Goal: Transaction & Acquisition: Purchase product/service

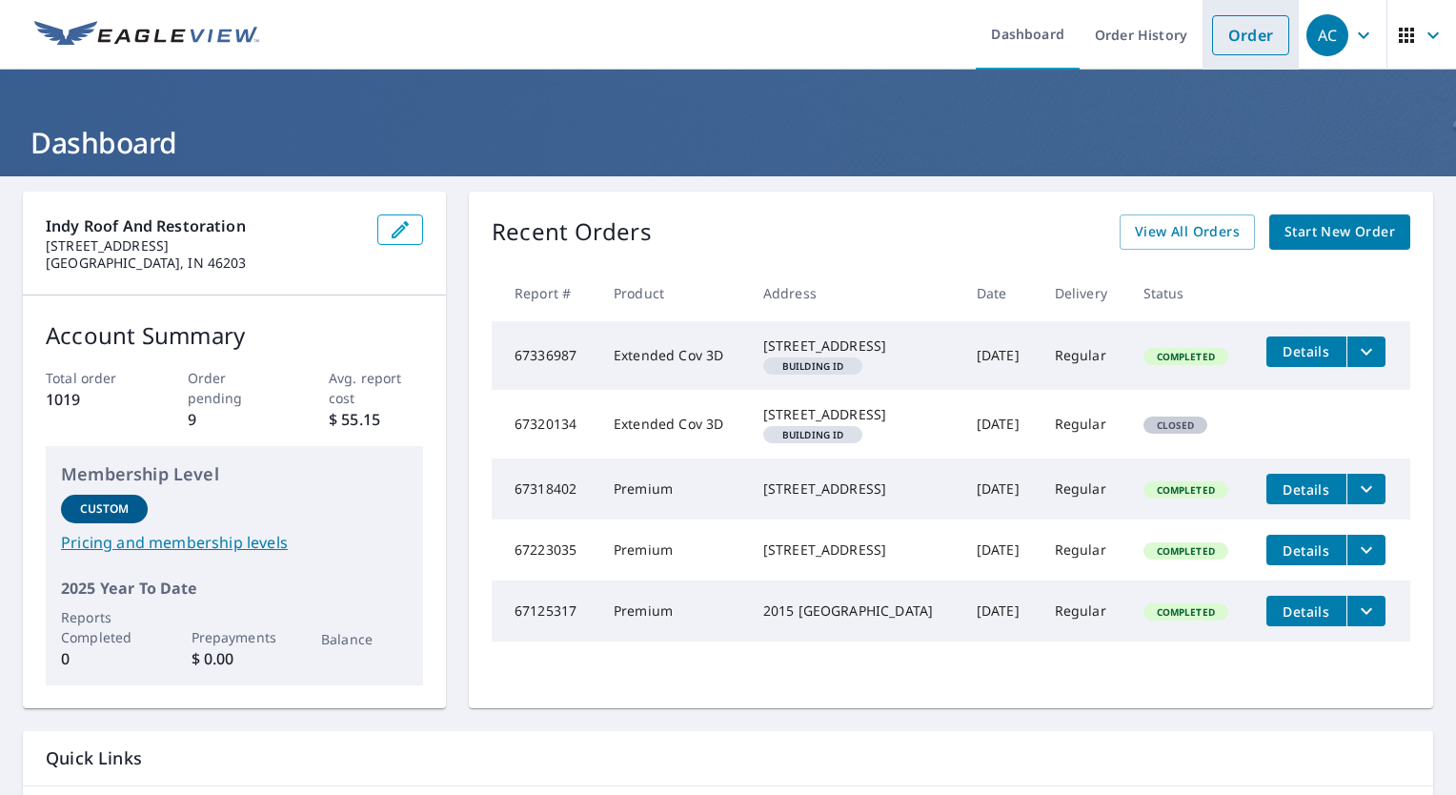
click at [1231, 21] on link "Order" at bounding box center [1250, 35] width 77 height 40
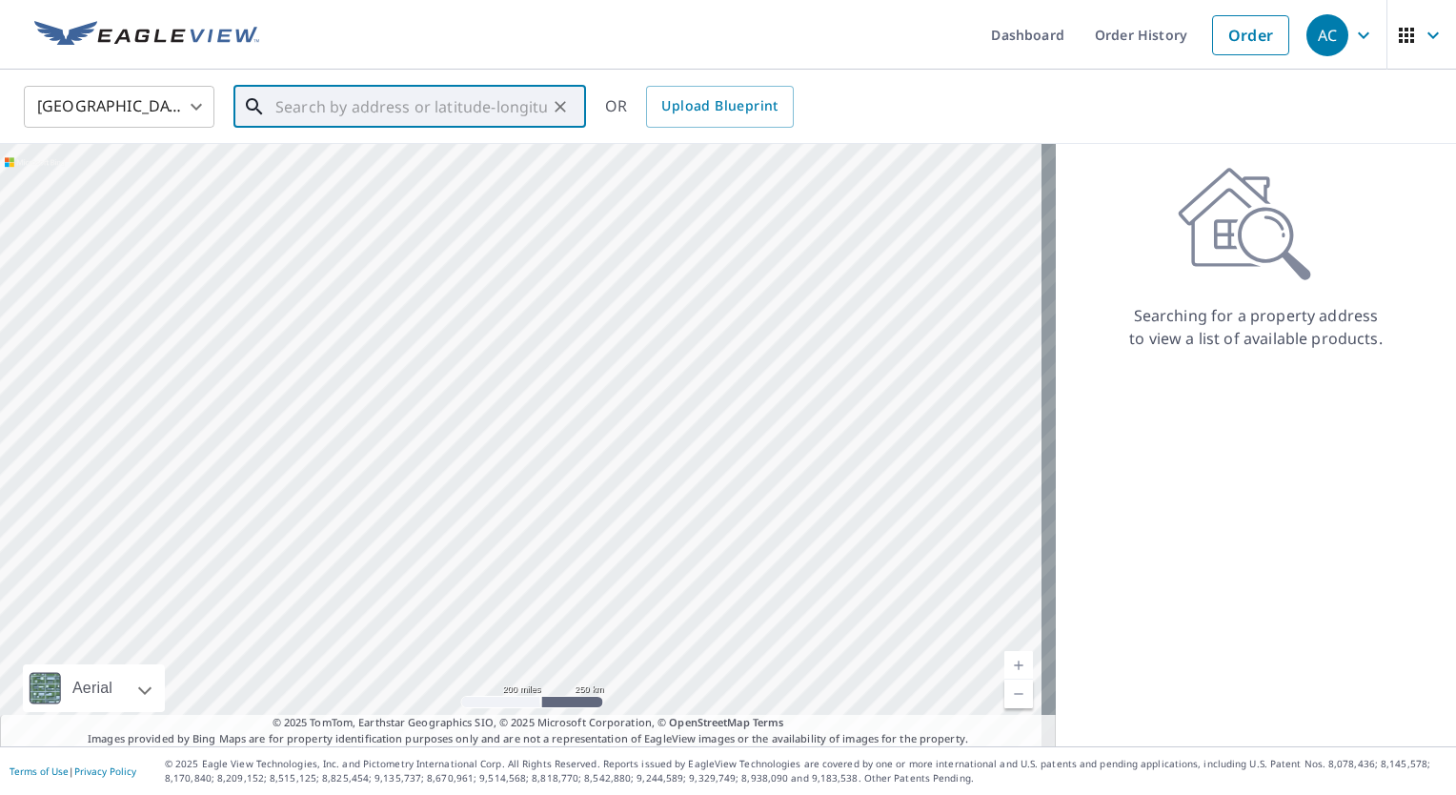
click at [340, 109] on input "text" at bounding box center [411, 106] width 272 height 53
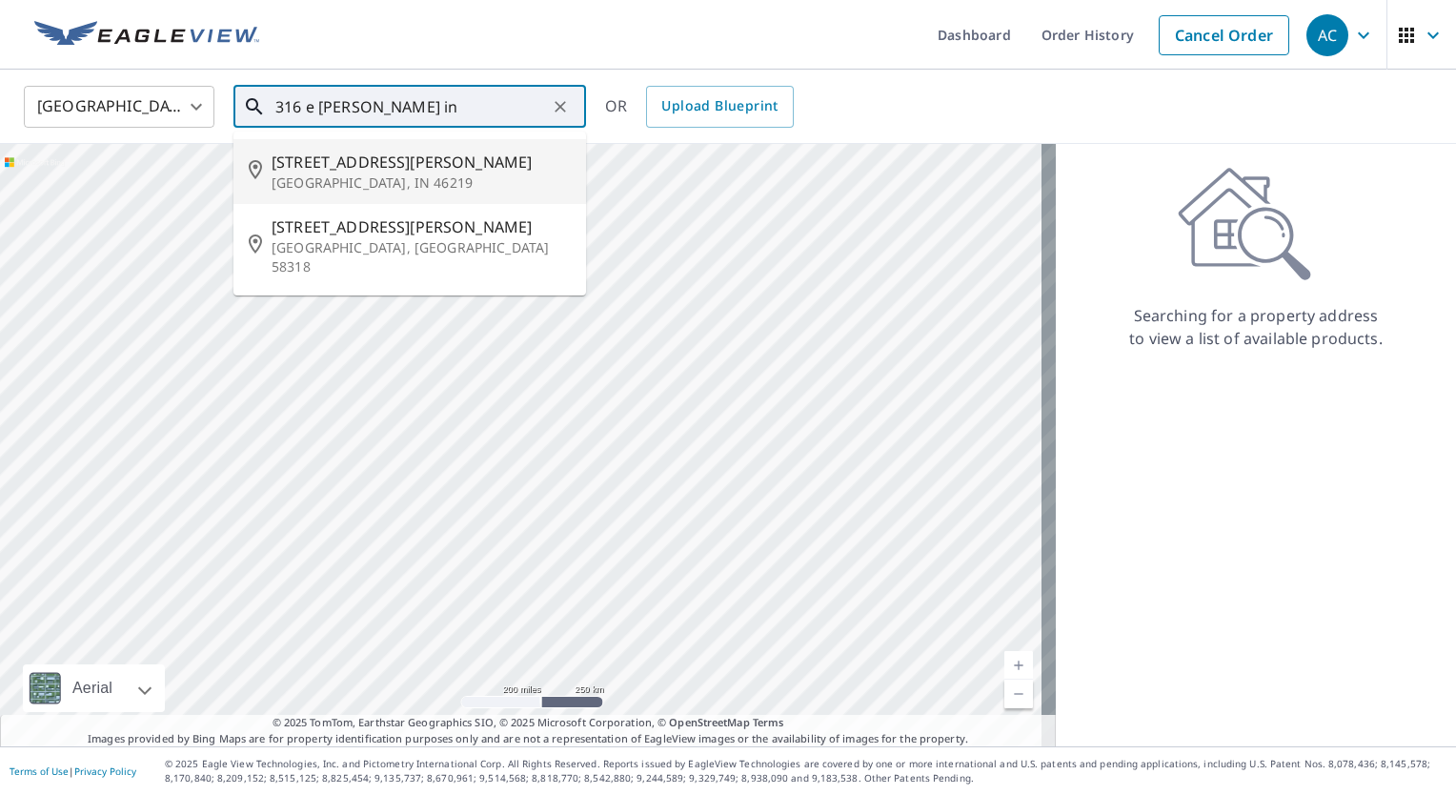
click at [343, 171] on span "[STREET_ADDRESS][PERSON_NAME]" at bounding box center [421, 162] width 299 height 23
type input "[STREET_ADDRESS][PERSON_NAME]"
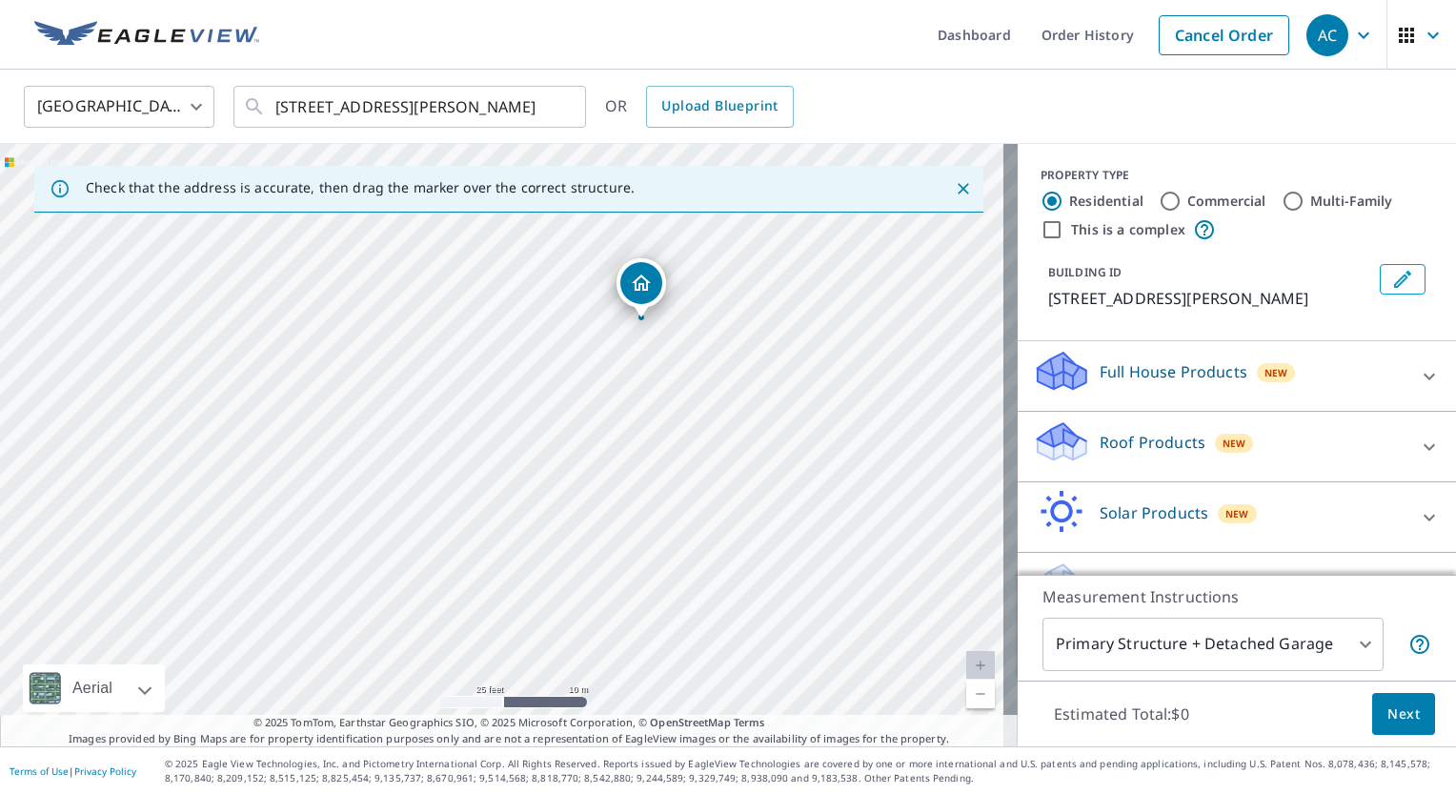
drag, startPoint x: 759, startPoint y: 304, endPoint x: 621, endPoint y: 358, distance: 148.4
click at [621, 358] on div "[STREET_ADDRESS][PERSON_NAME]" at bounding box center [509, 445] width 1018 height 602
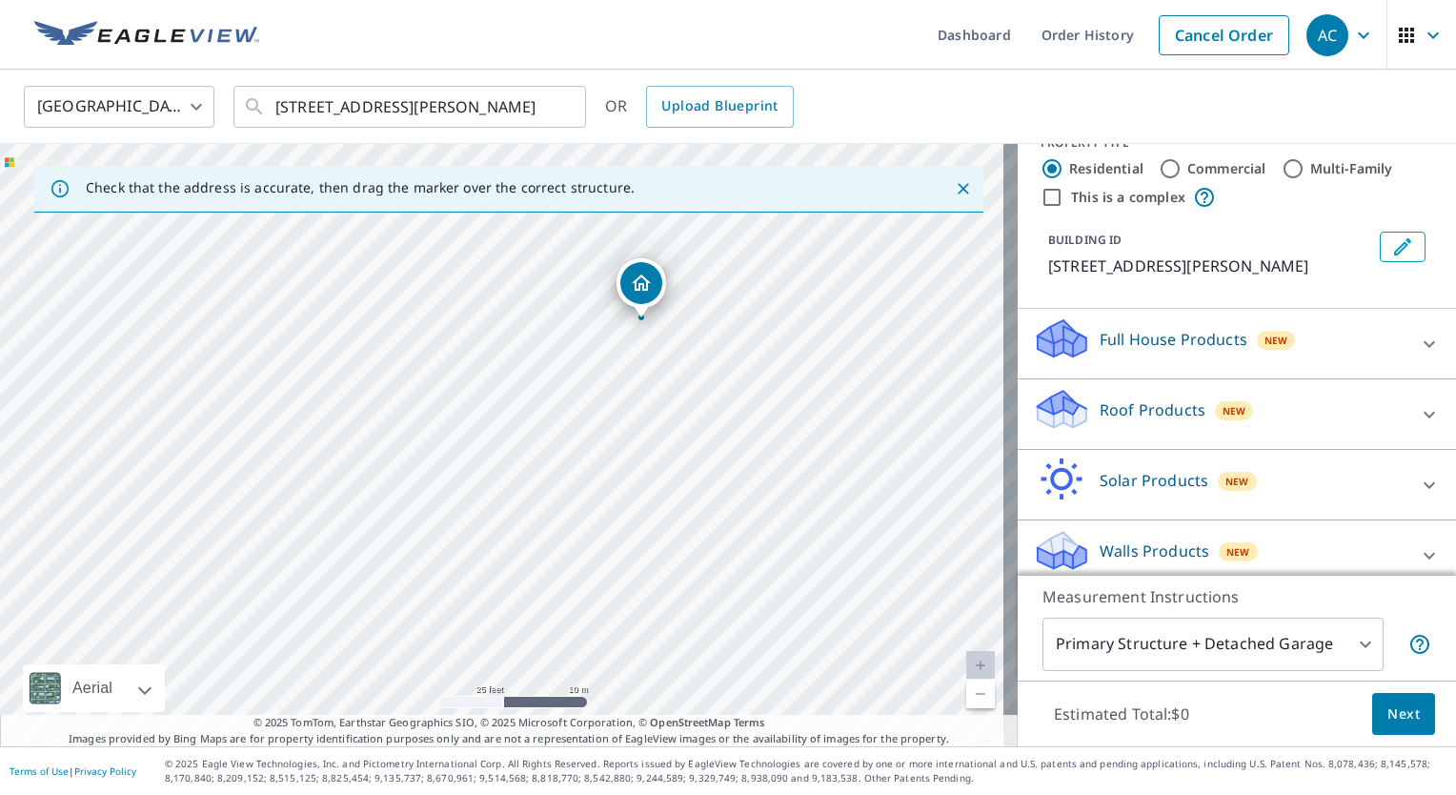
scroll to position [47, 0]
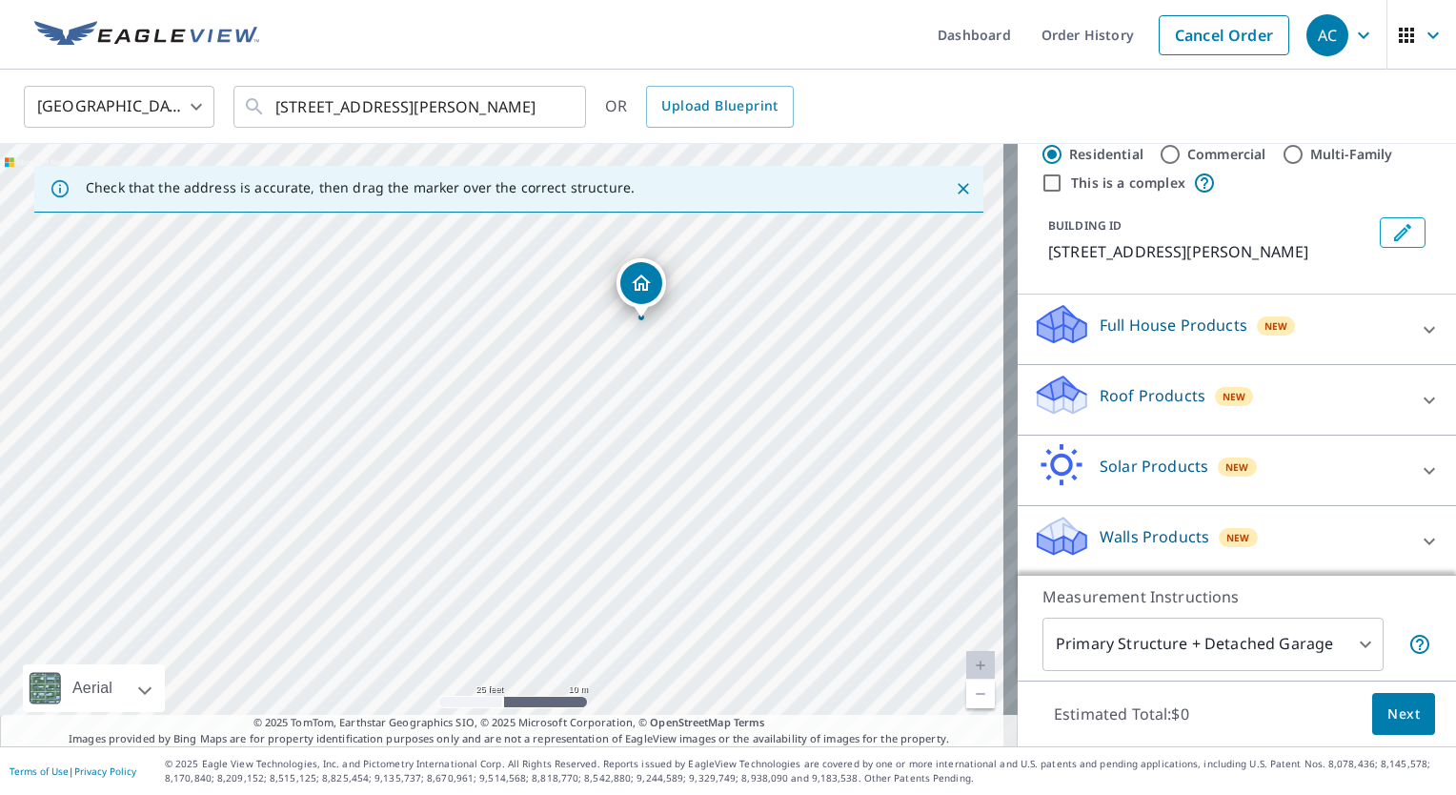
click at [1147, 527] on p "Walls Products" at bounding box center [1155, 536] width 110 height 23
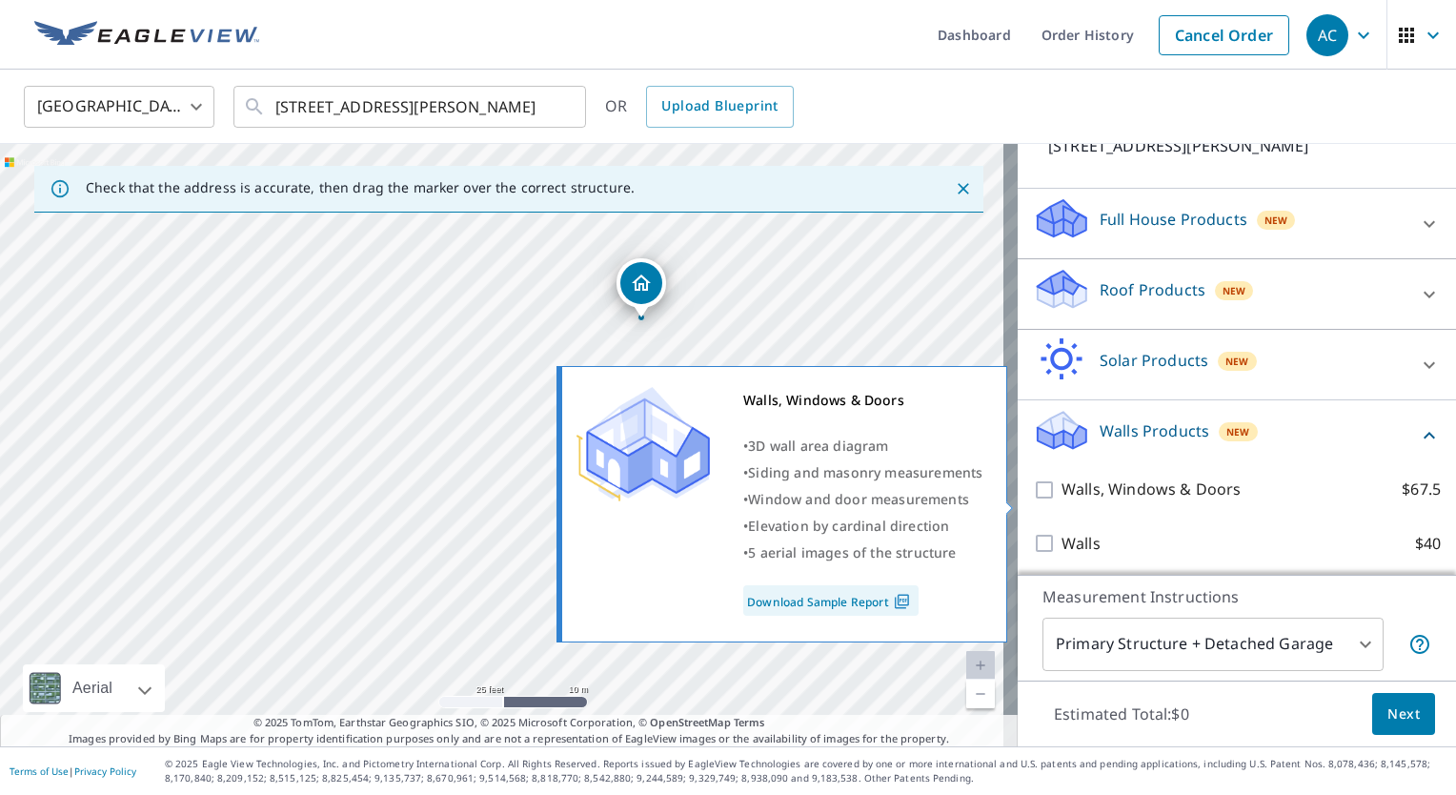
scroll to position [154, 0]
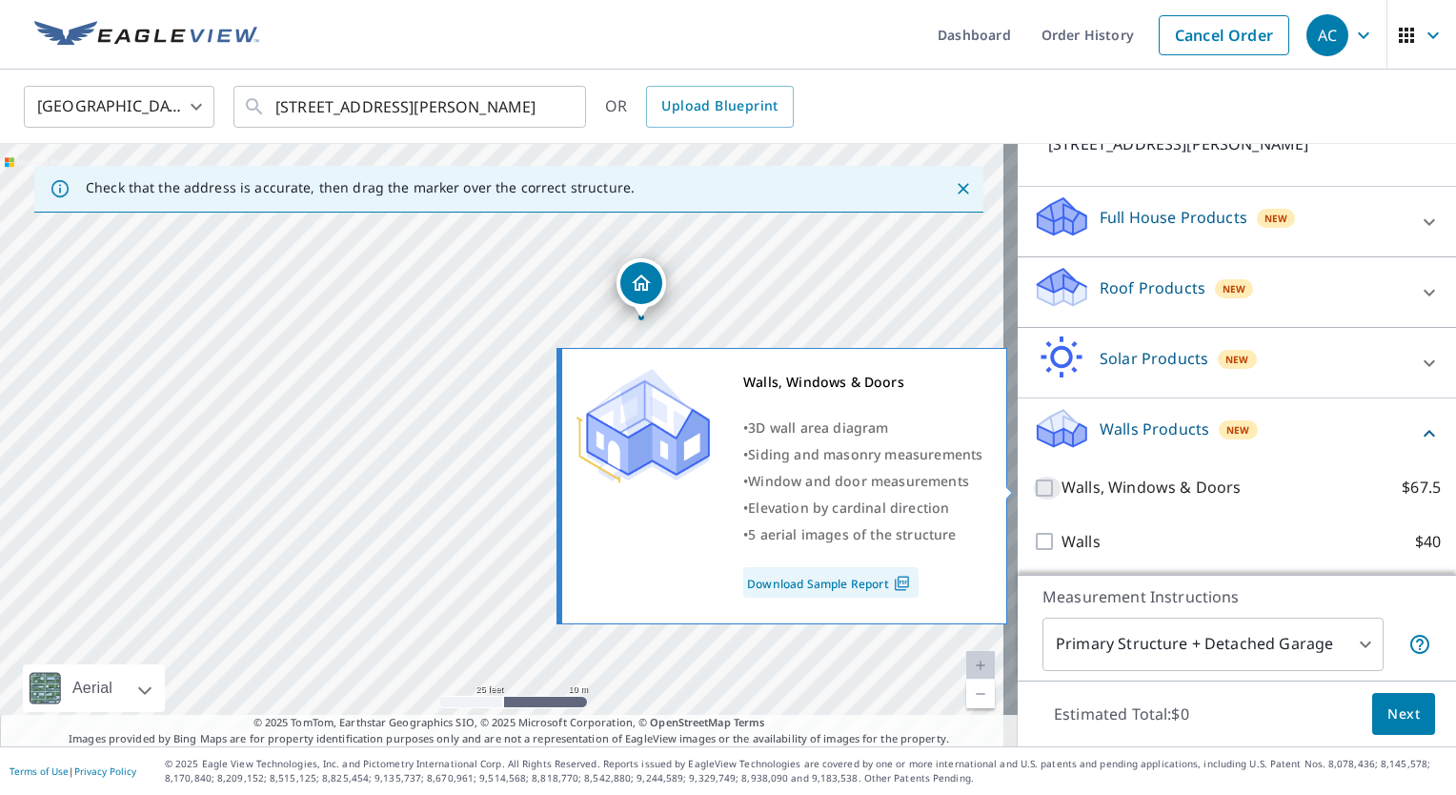
click at [1033, 486] on input "Walls, Windows & Doors $67.5" at bounding box center [1047, 487] width 29 height 23
checkbox input "true"
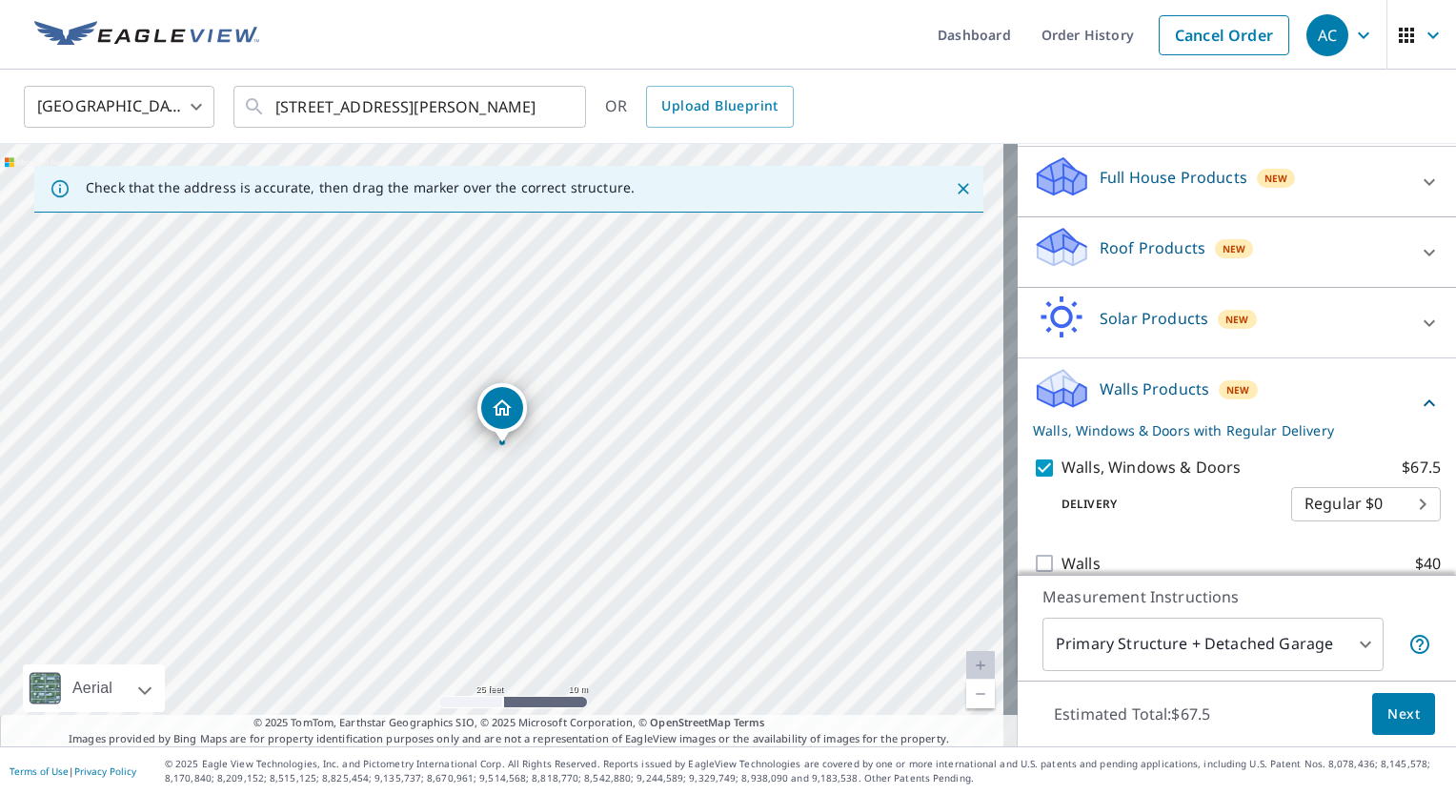
scroll to position [216, 0]
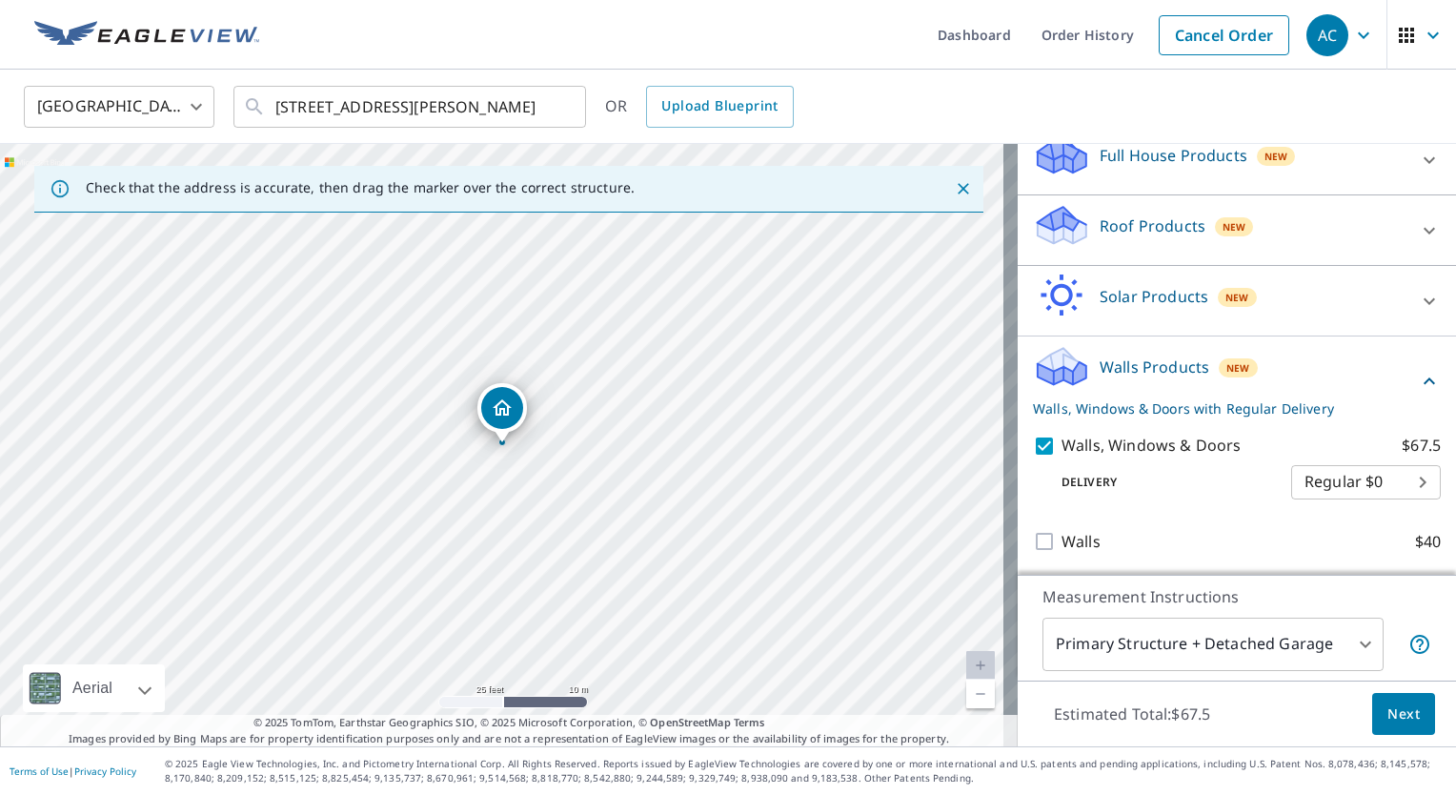
click at [1387, 711] on span "Next" at bounding box center [1403, 714] width 32 height 24
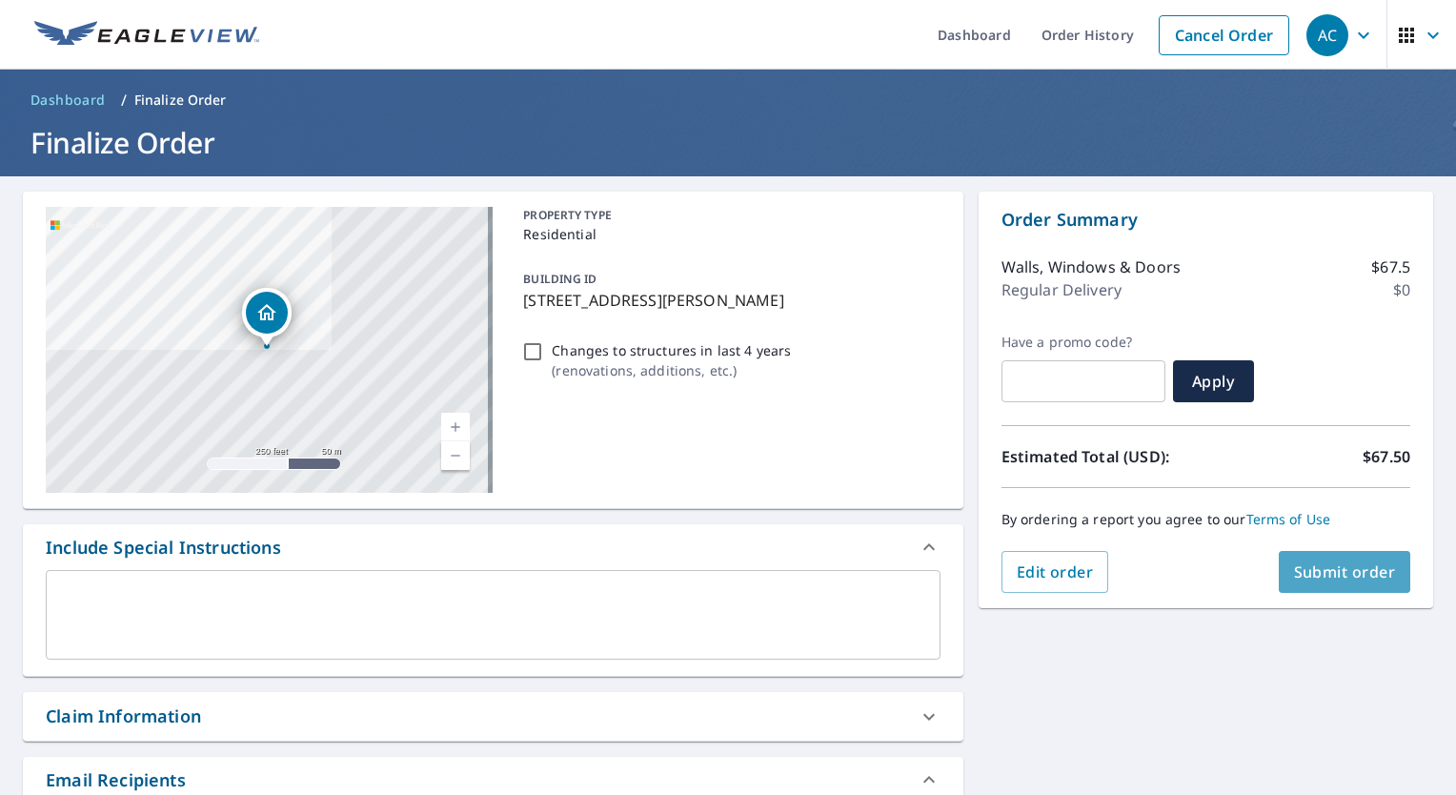
click at [1302, 565] on span "Submit order" at bounding box center [1345, 571] width 102 height 21
